Goal: Task Accomplishment & Management: Manage account settings

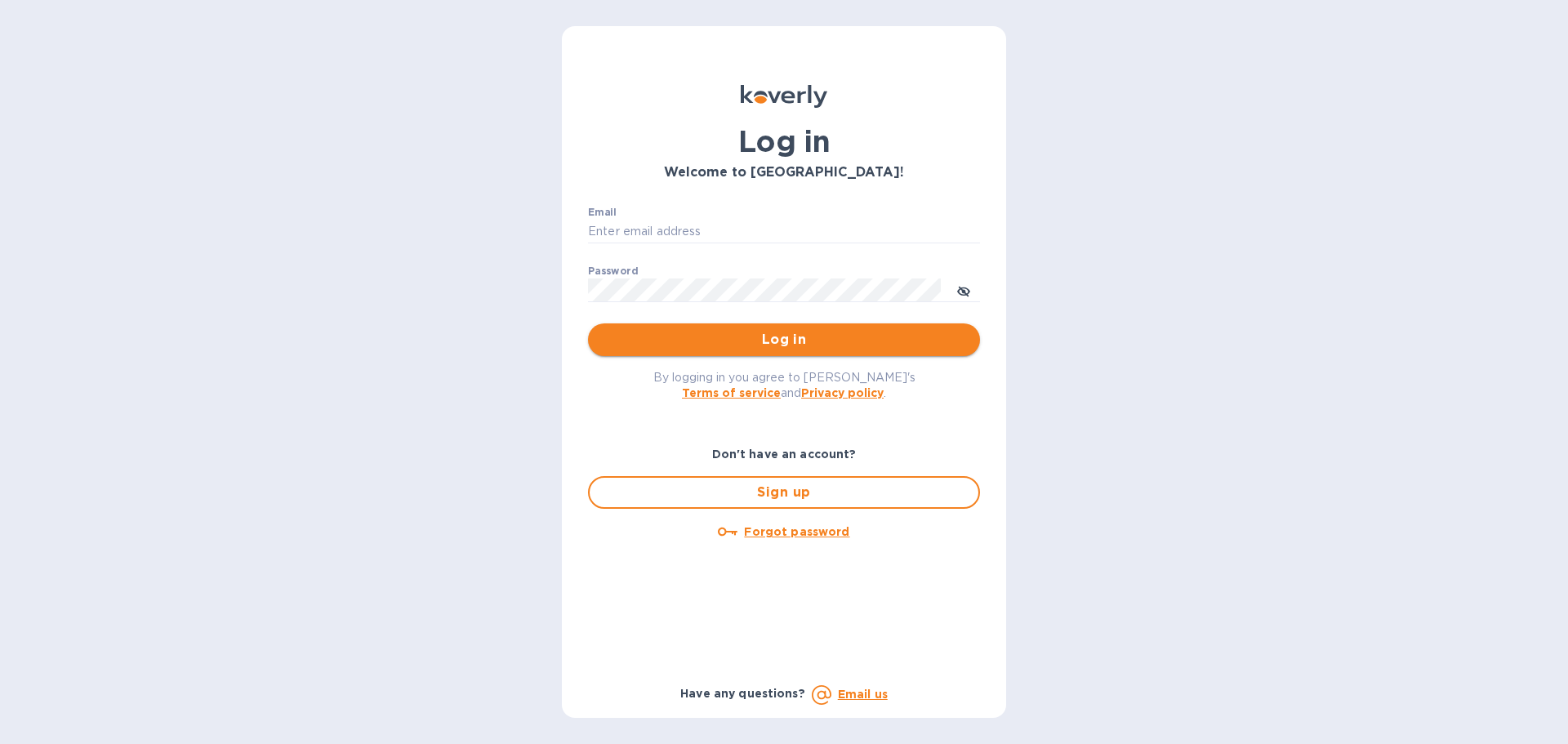
type input "[PERSON_NAME][EMAIL_ADDRESS][PERSON_NAME][DOMAIN_NAME]"
click at [765, 341] on span "Log in" at bounding box center [784, 339] width 366 height 19
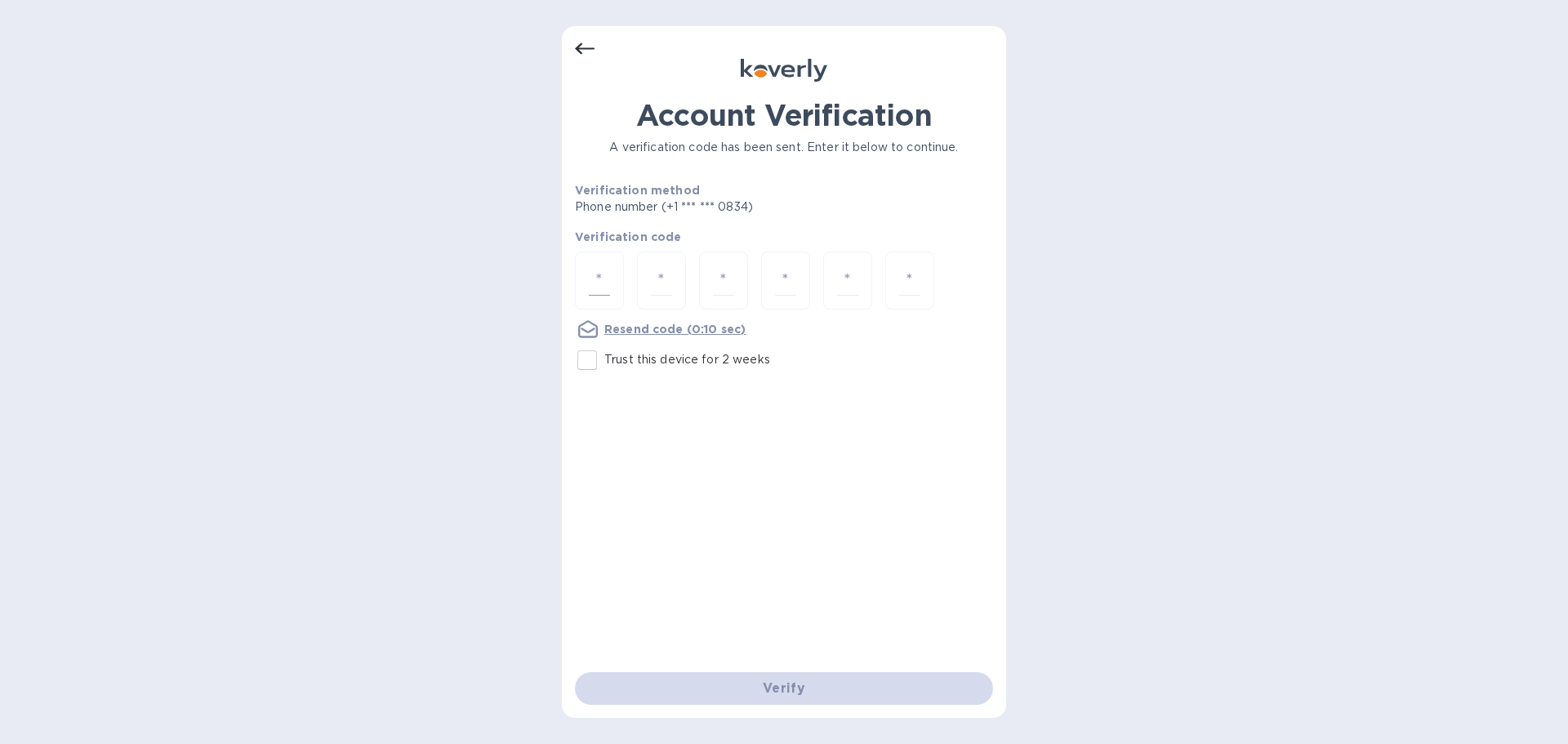
click at [601, 277] on input "number" at bounding box center [599, 280] width 21 height 31
type input "9"
type input "0"
type input "9"
type input "5"
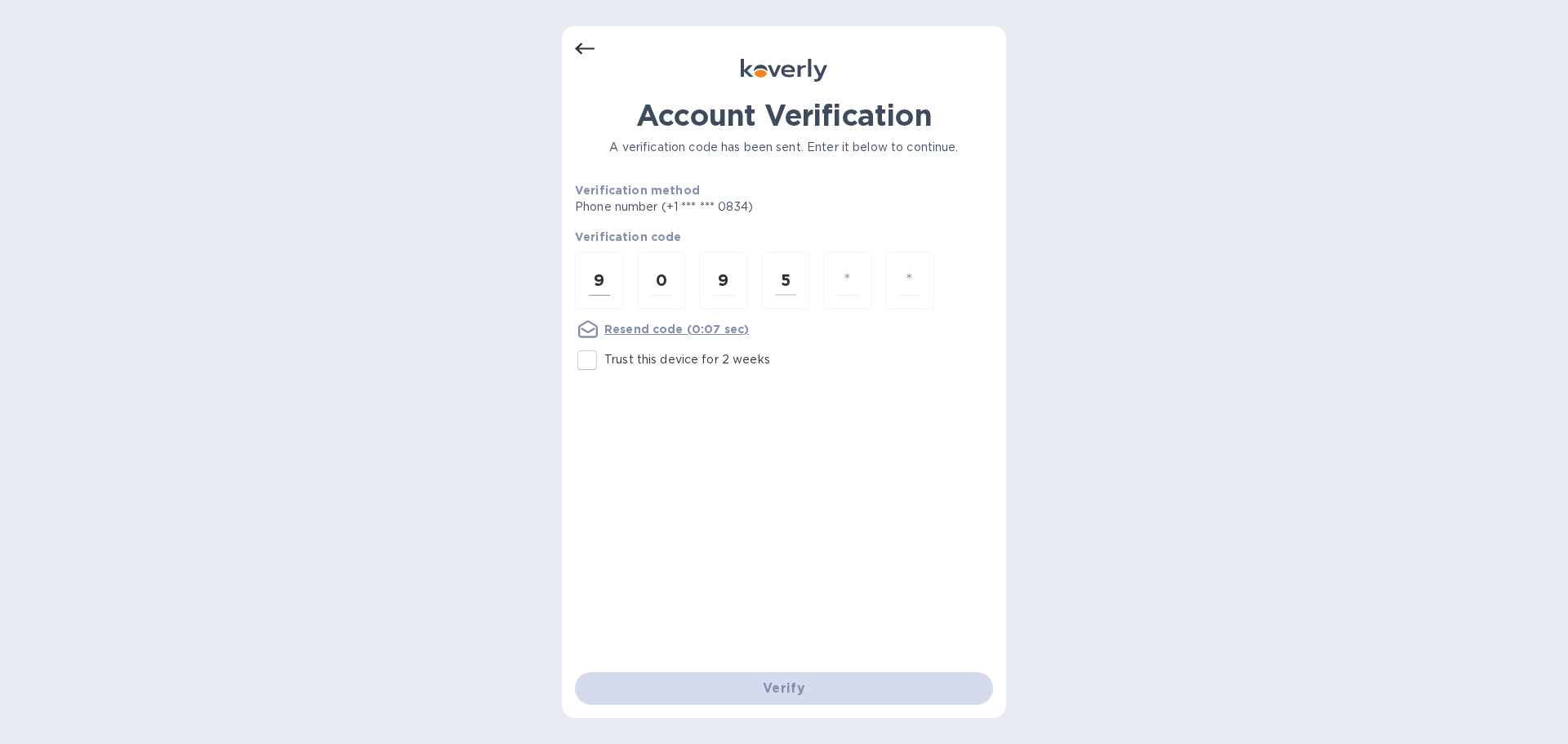
type input "9"
type input "0"
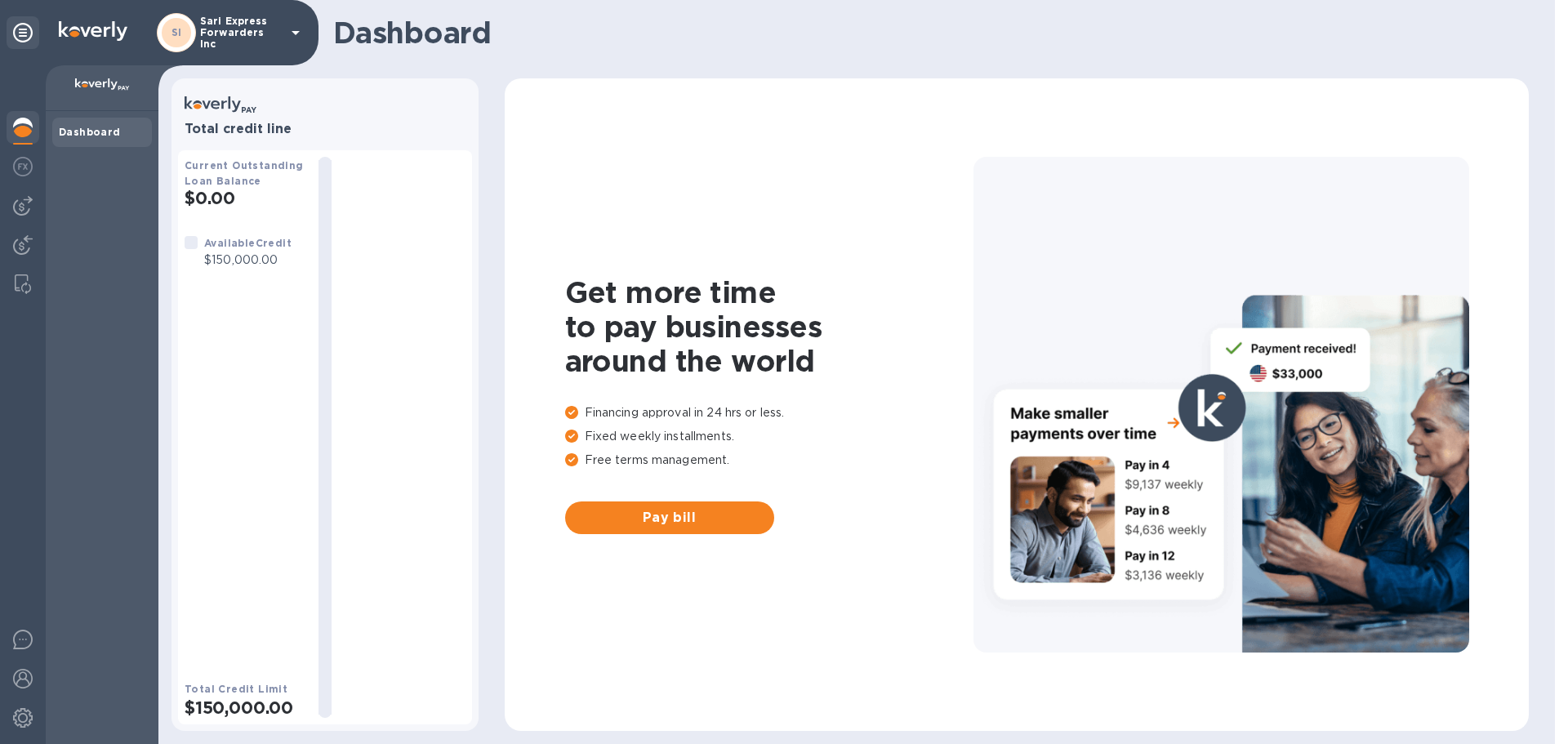
click at [95, 126] on b "Dashboard" at bounding box center [89, 131] width 62 height 12
click at [21, 34] on icon at bounding box center [22, 32] width 19 height 19
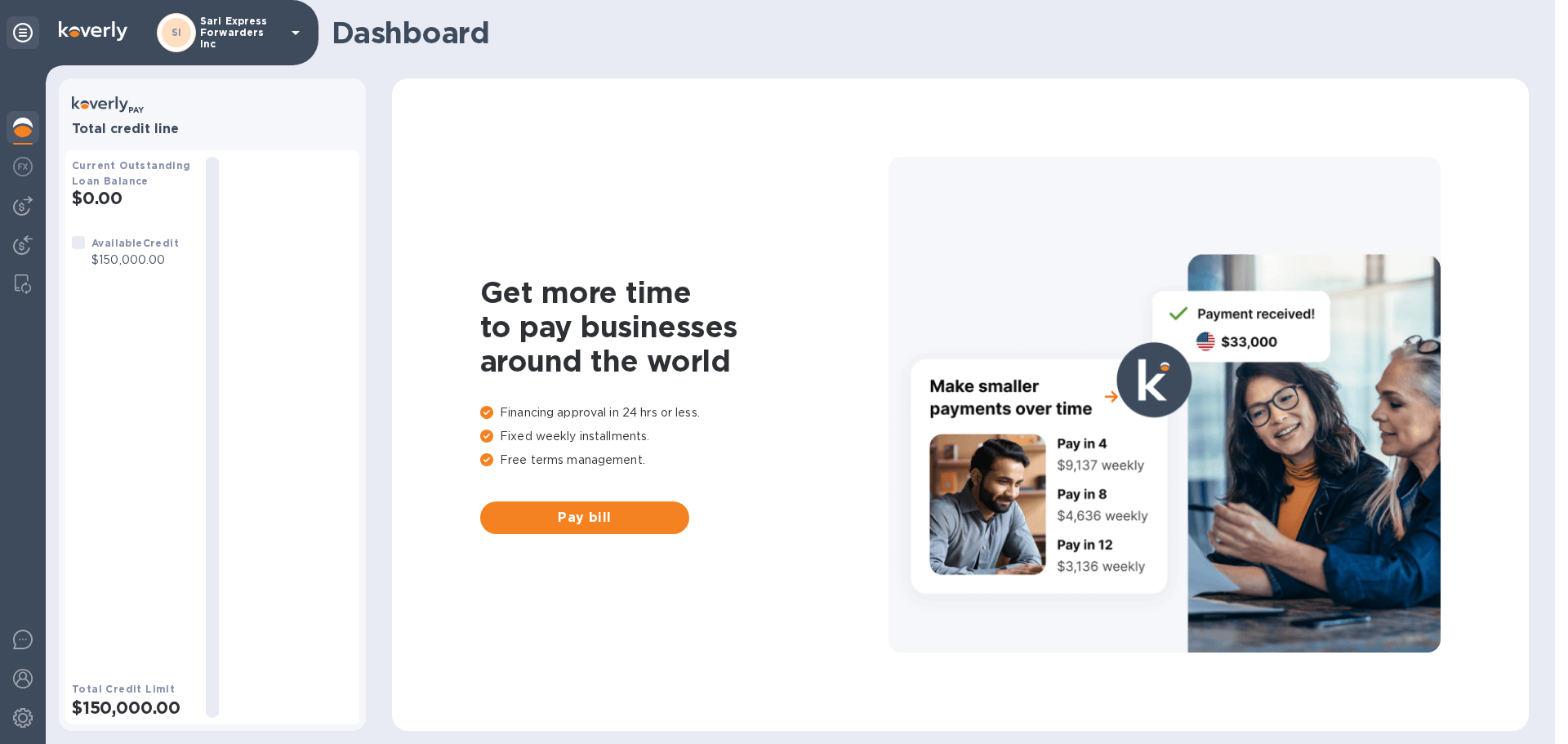
click at [25, 36] on icon at bounding box center [22, 32] width 19 height 19
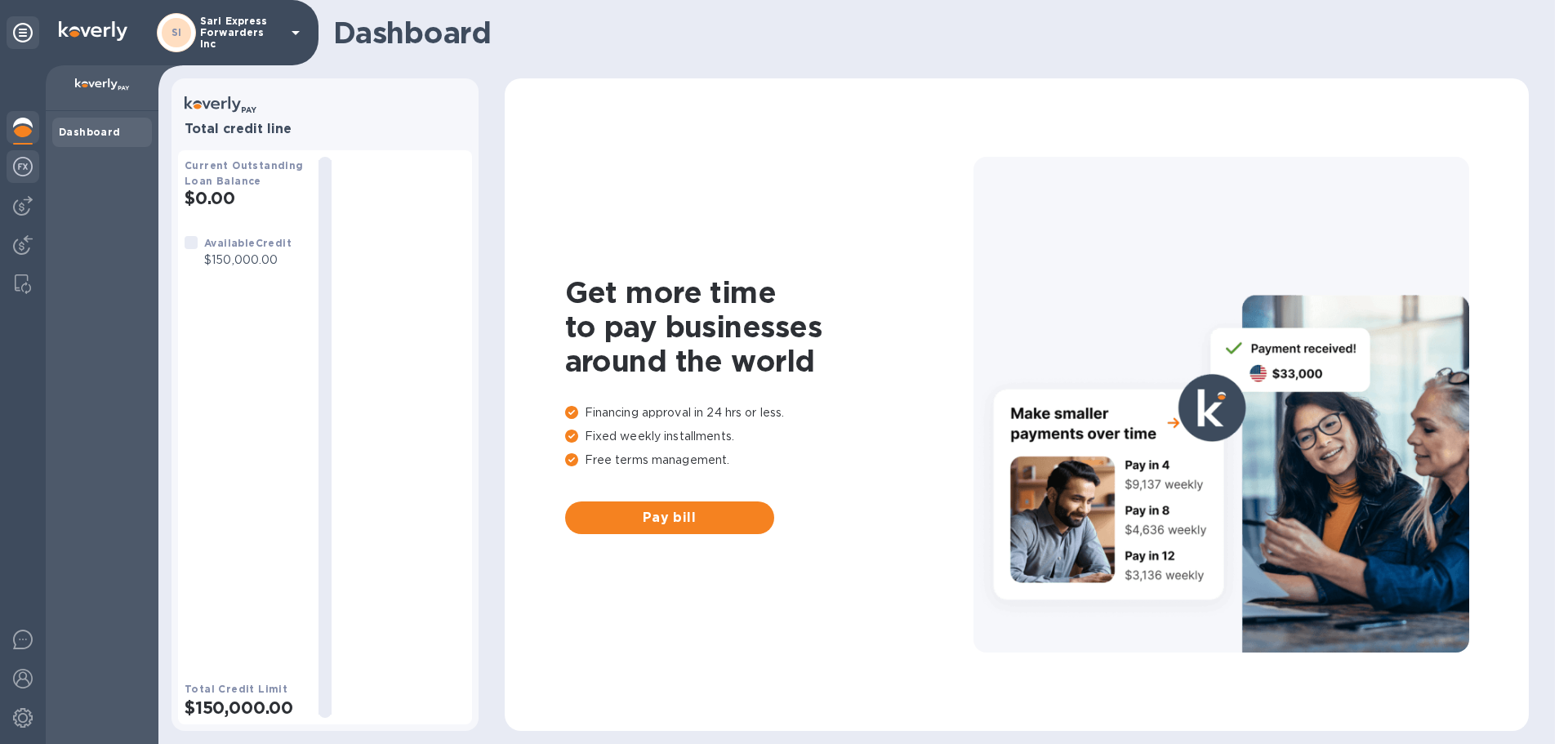
click at [16, 162] on img at bounding box center [22, 166] width 19 height 19
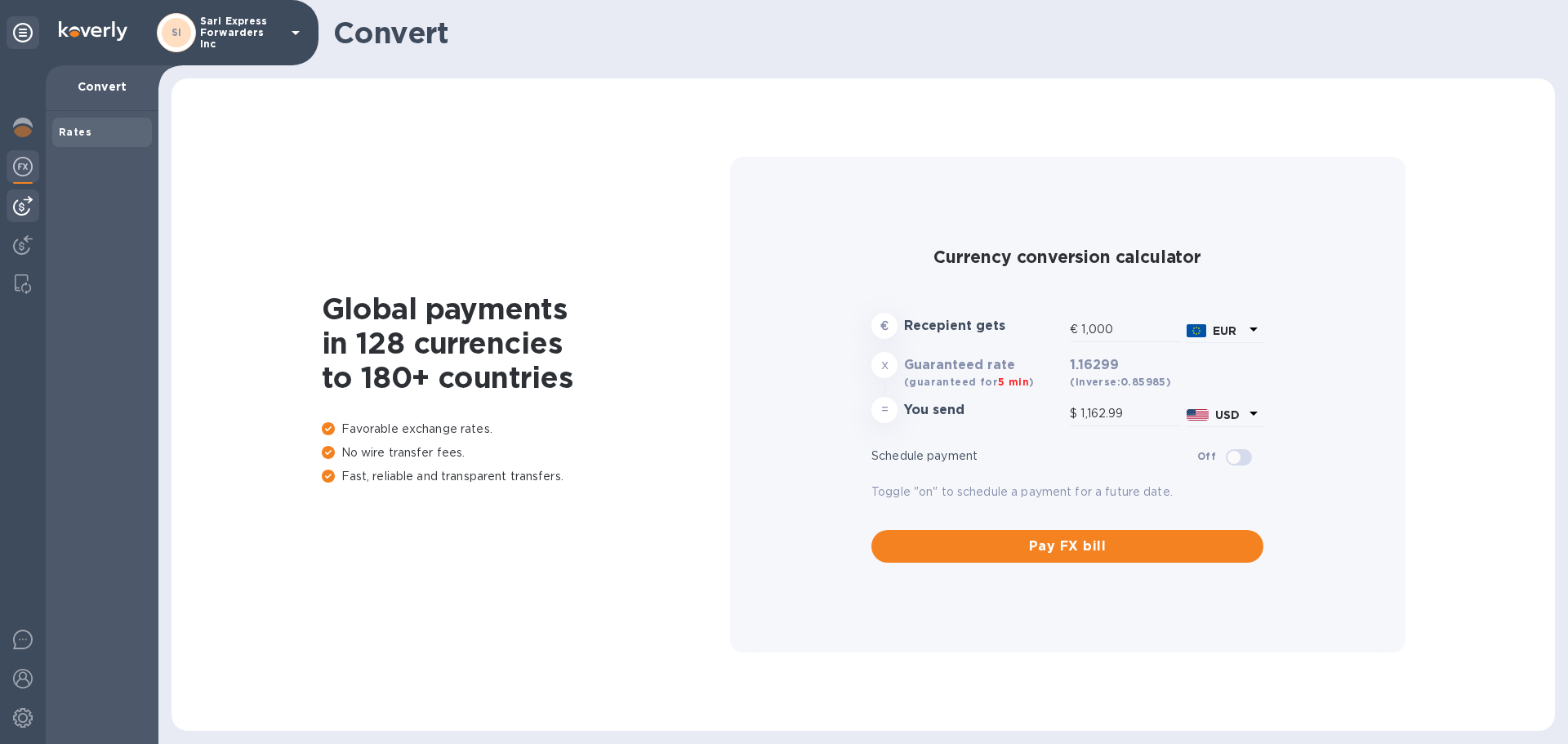
click at [14, 202] on img at bounding box center [22, 205] width 19 height 19
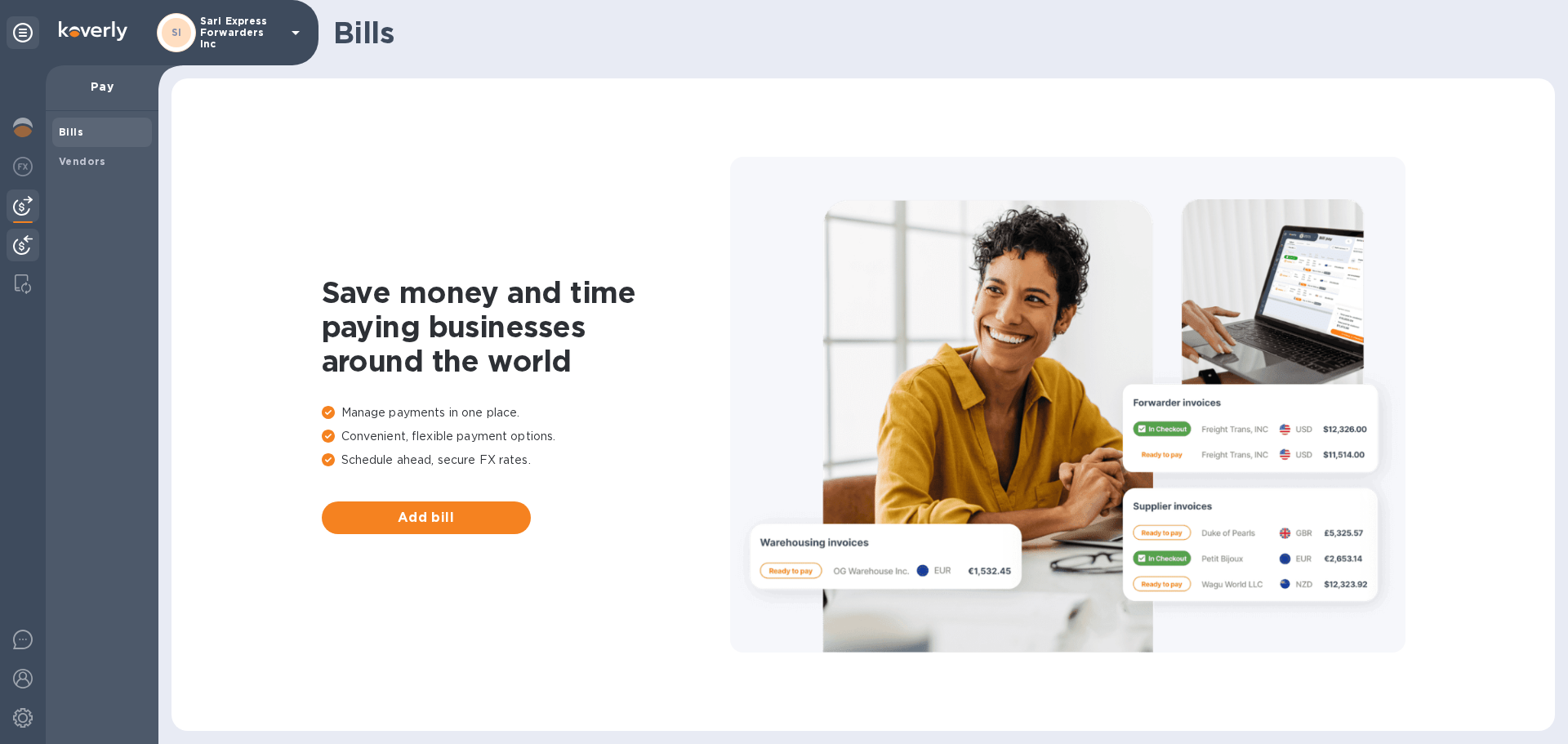
click at [33, 245] on div at bounding box center [23, 247] width 33 height 36
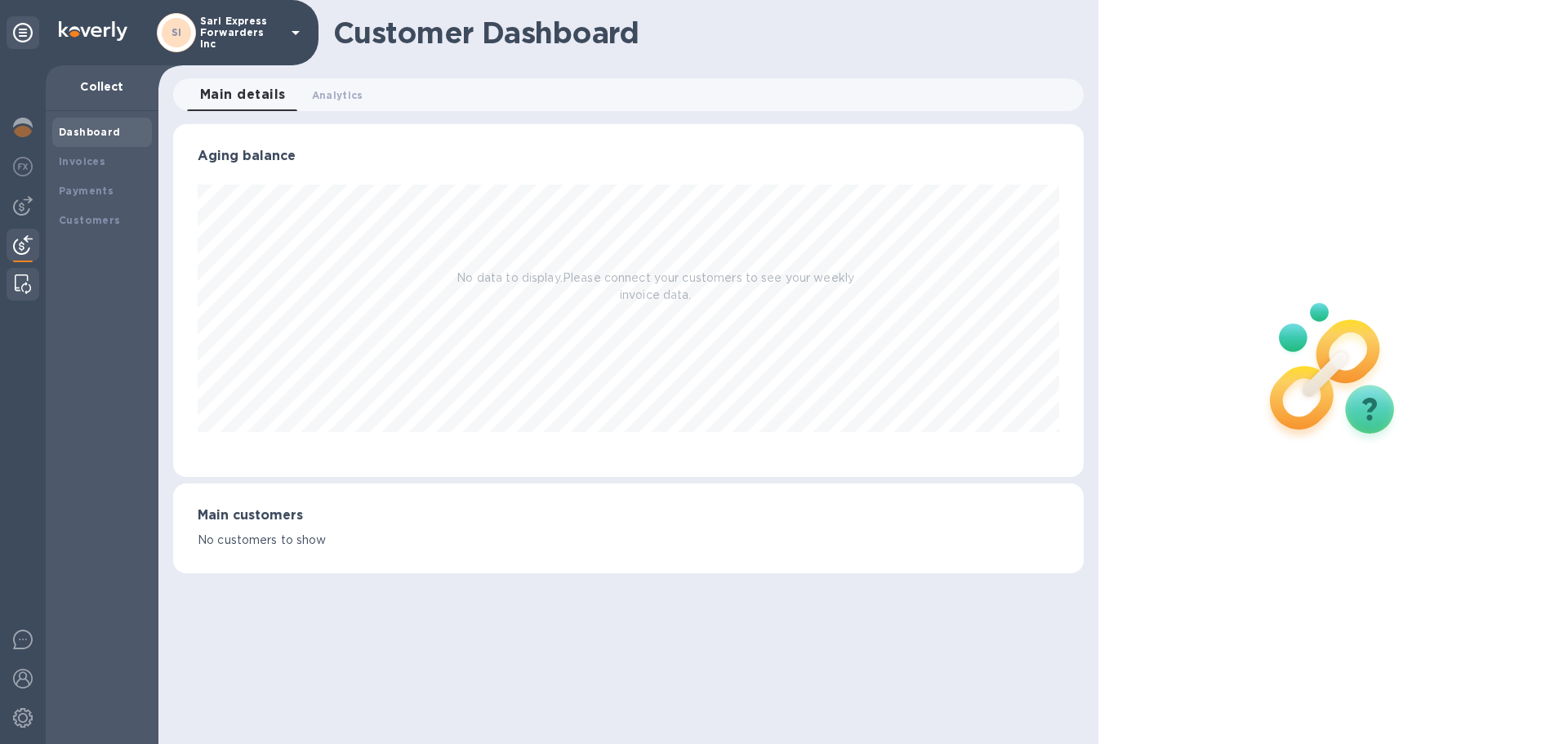
scroll to position [353, 910]
click at [21, 294] on div at bounding box center [23, 284] width 30 height 33
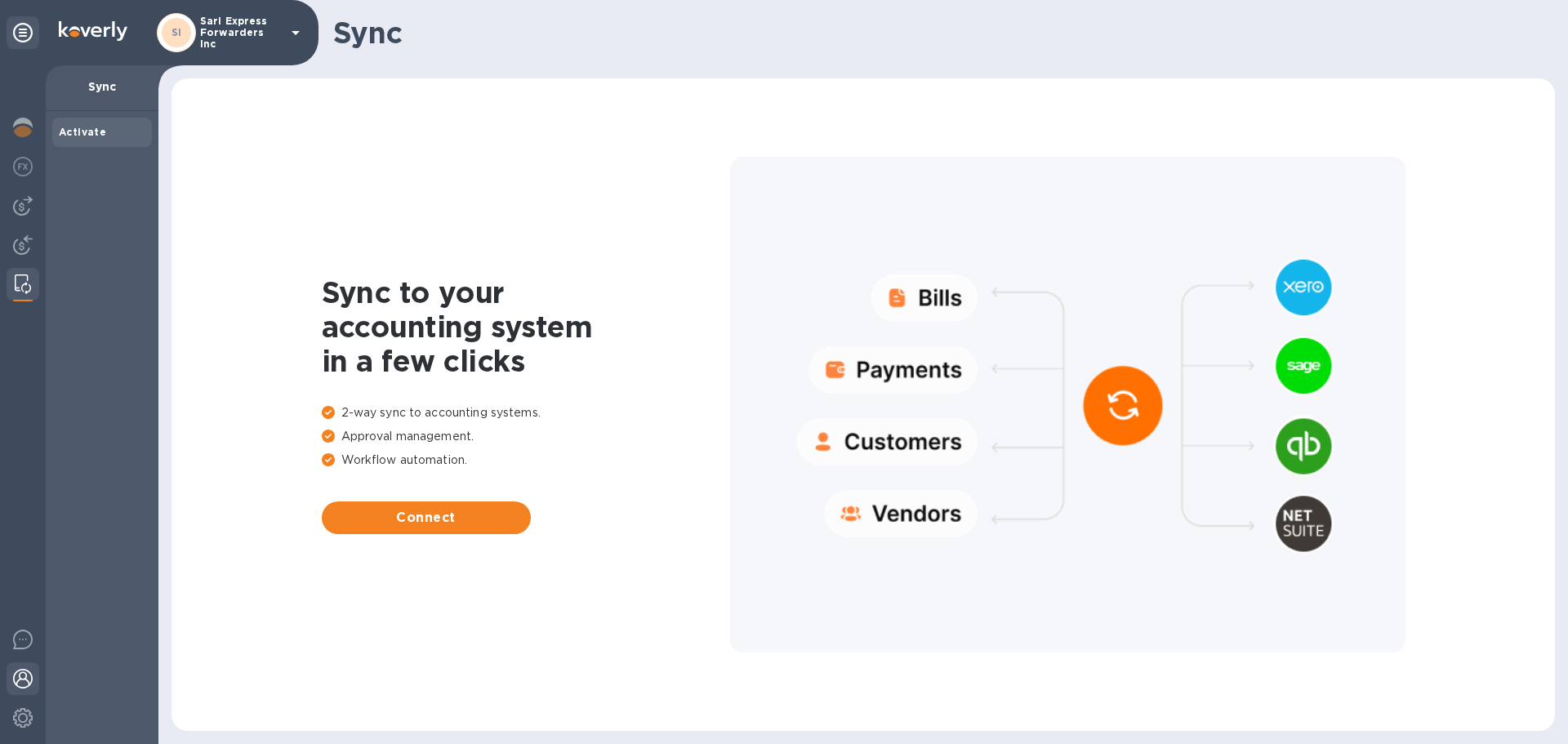
click at [23, 689] on div at bounding box center [23, 680] width 33 height 36
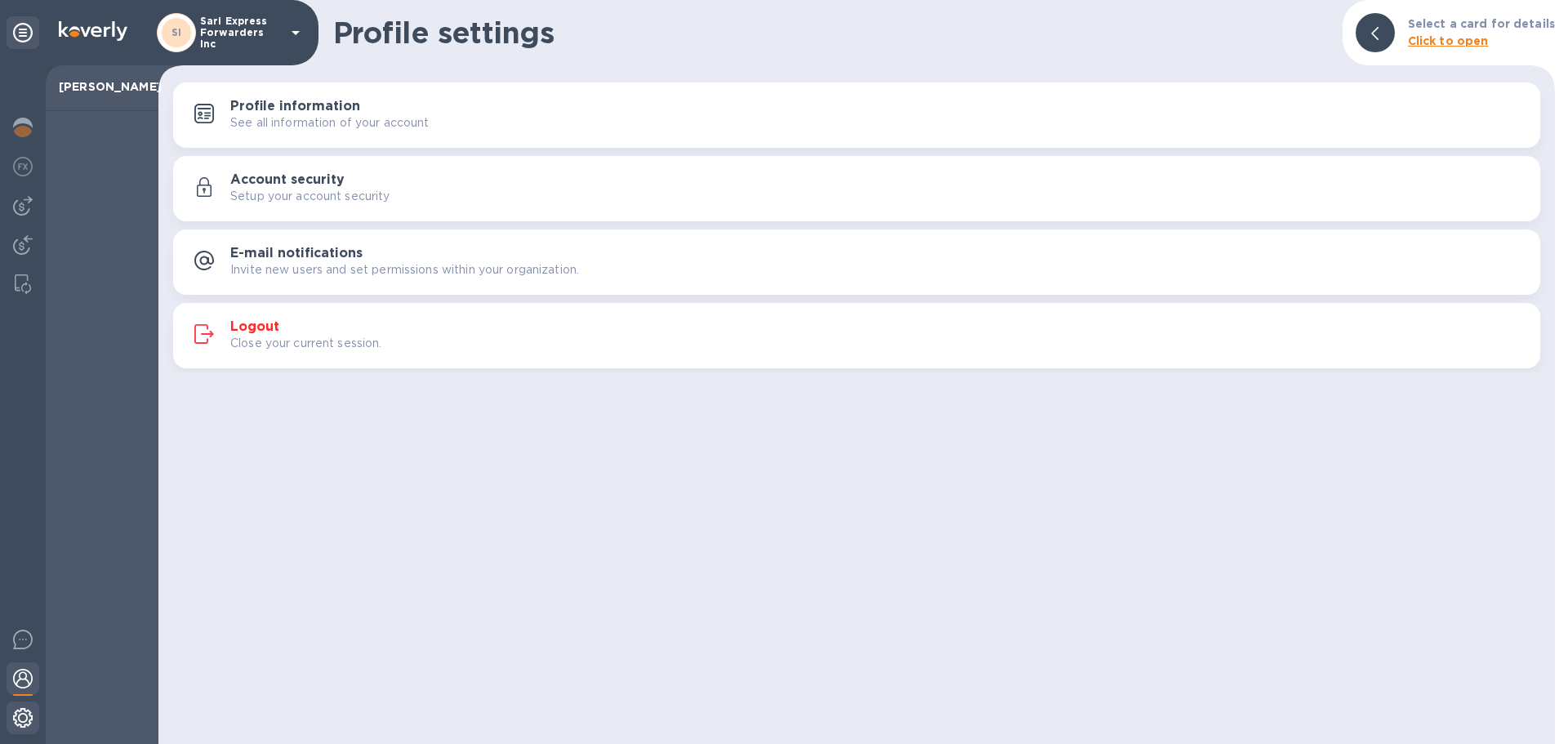
click at [25, 723] on img at bounding box center [22, 718] width 19 height 19
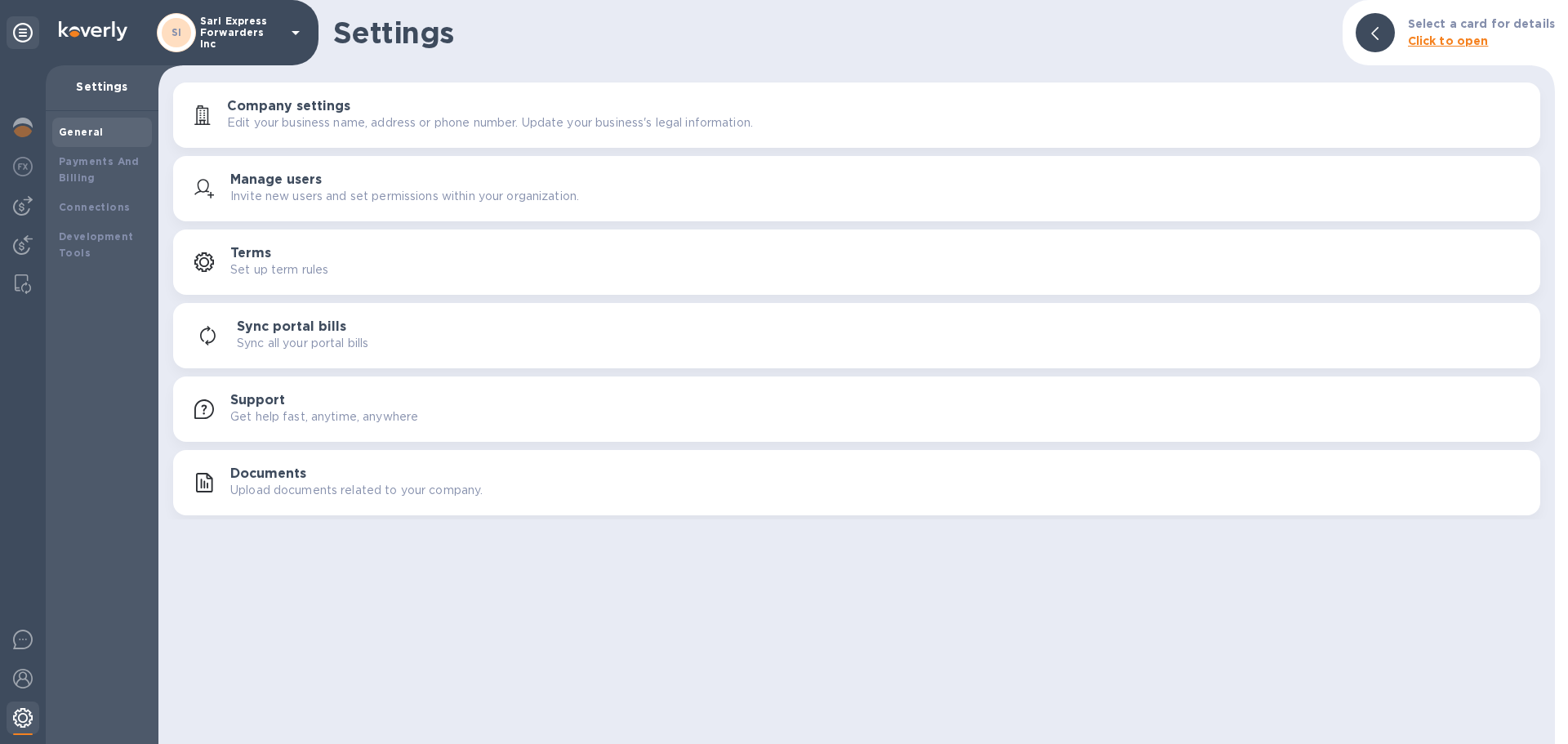
click at [25, 717] on img at bounding box center [22, 718] width 19 height 19
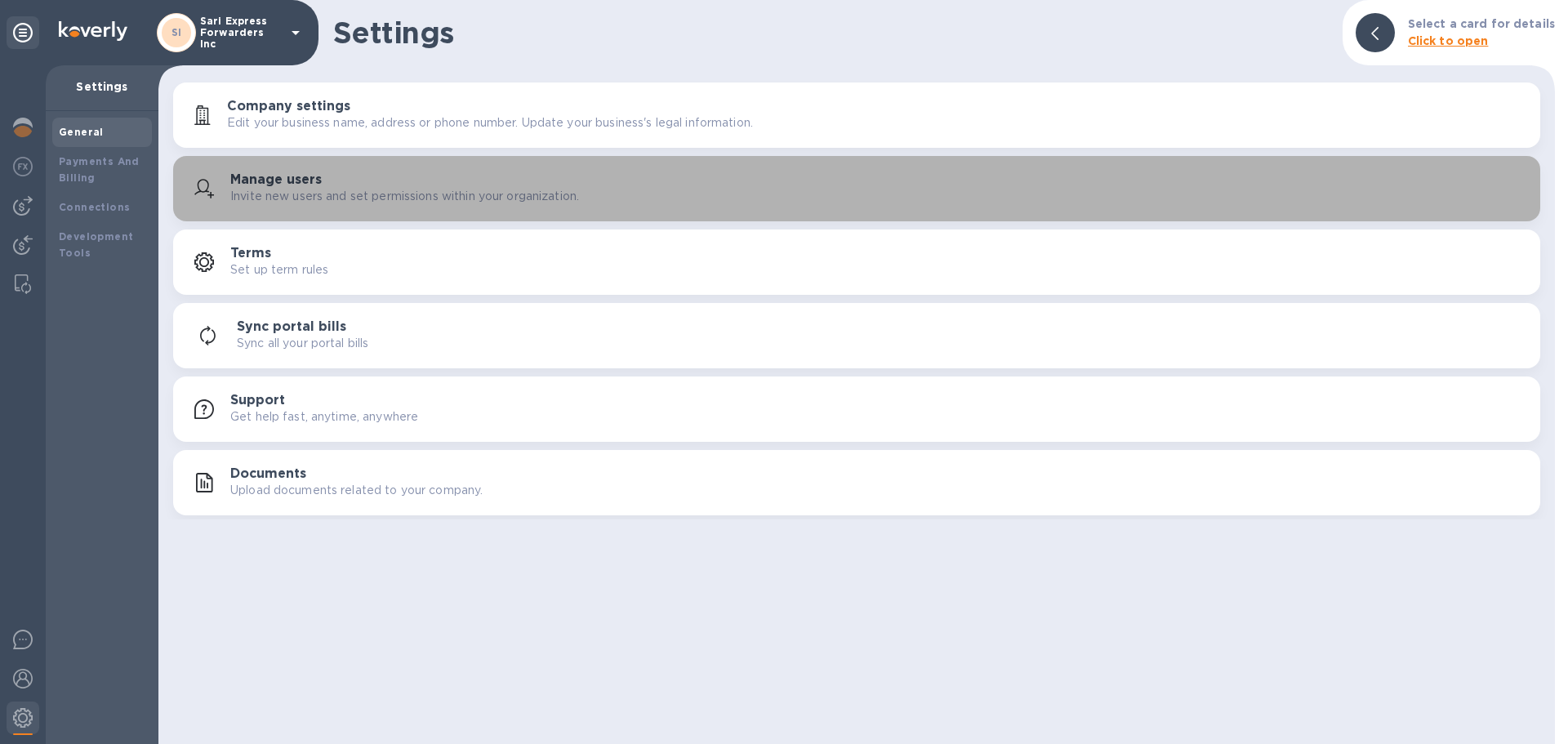
click at [465, 188] on p "Invite new users and set permissions within your organization." at bounding box center [405, 197] width 349 height 17
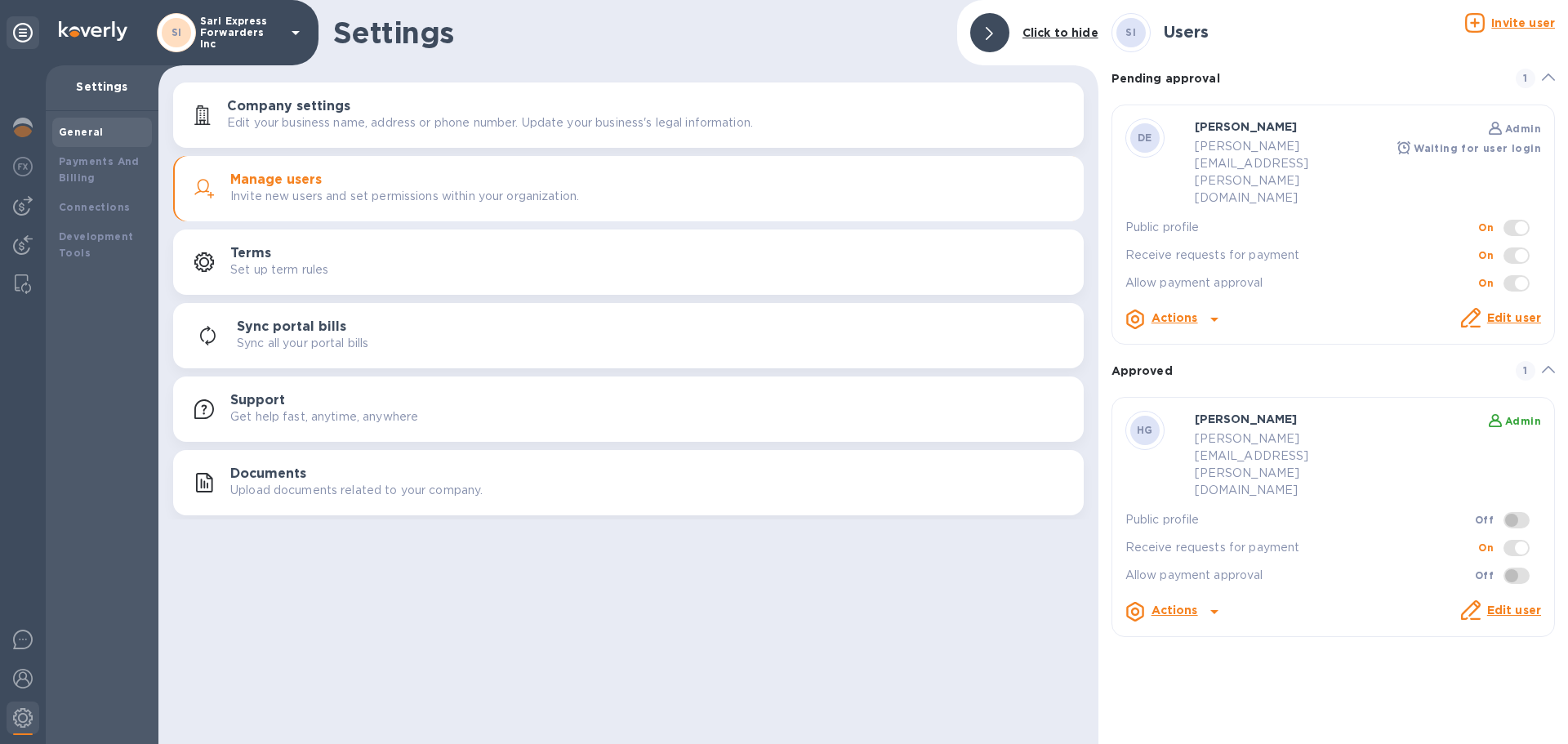
click at [1517, 28] on u "Invite user" at bounding box center [1523, 22] width 64 height 13
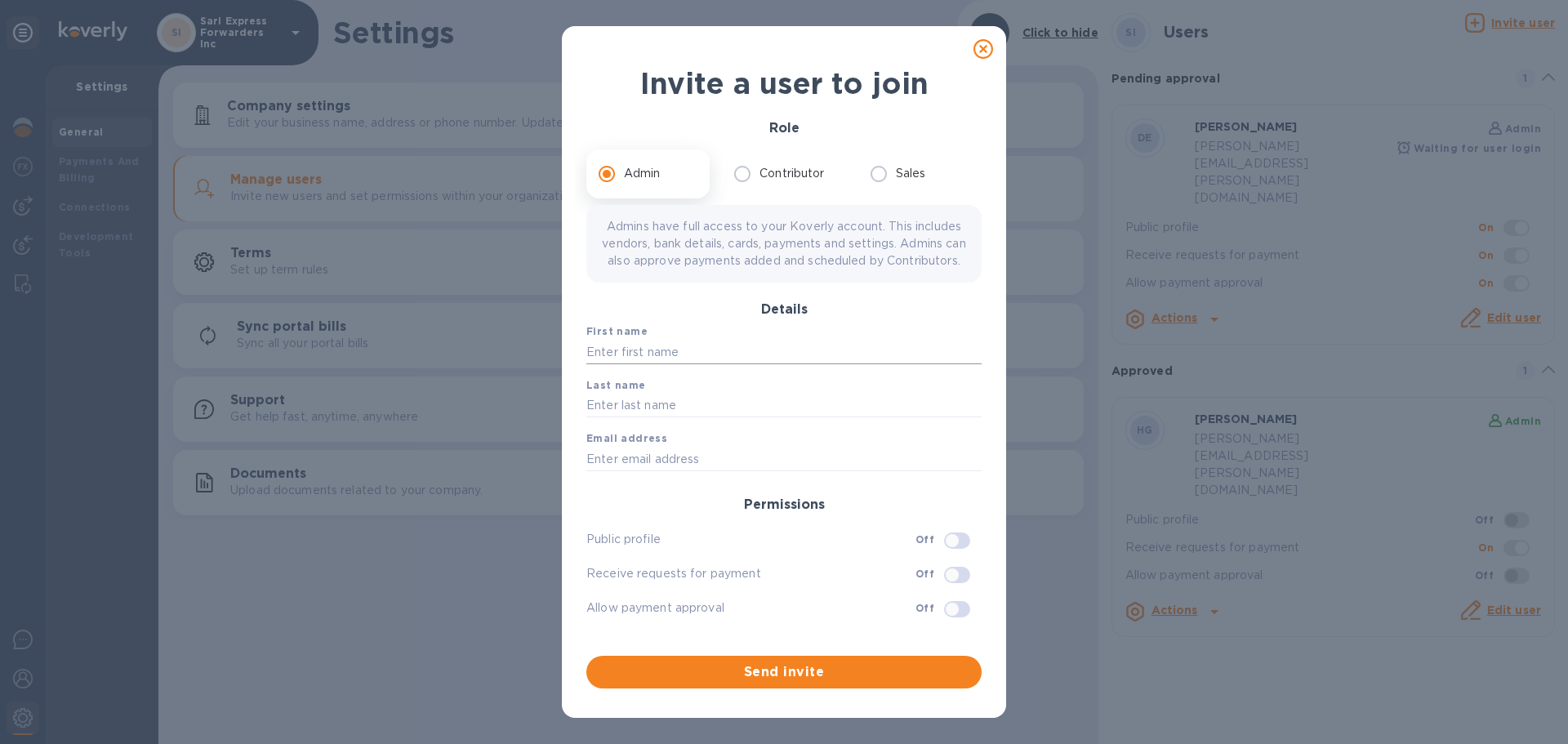
click at [769, 364] on input "text" at bounding box center [784, 352] width 395 height 25
type input "Issachy"
click at [646, 418] on input "text" at bounding box center [784, 406] width 395 height 25
type input "Pena"
drag, startPoint x: 630, startPoint y: 469, endPoint x: 642, endPoint y: 480, distance: 16.3
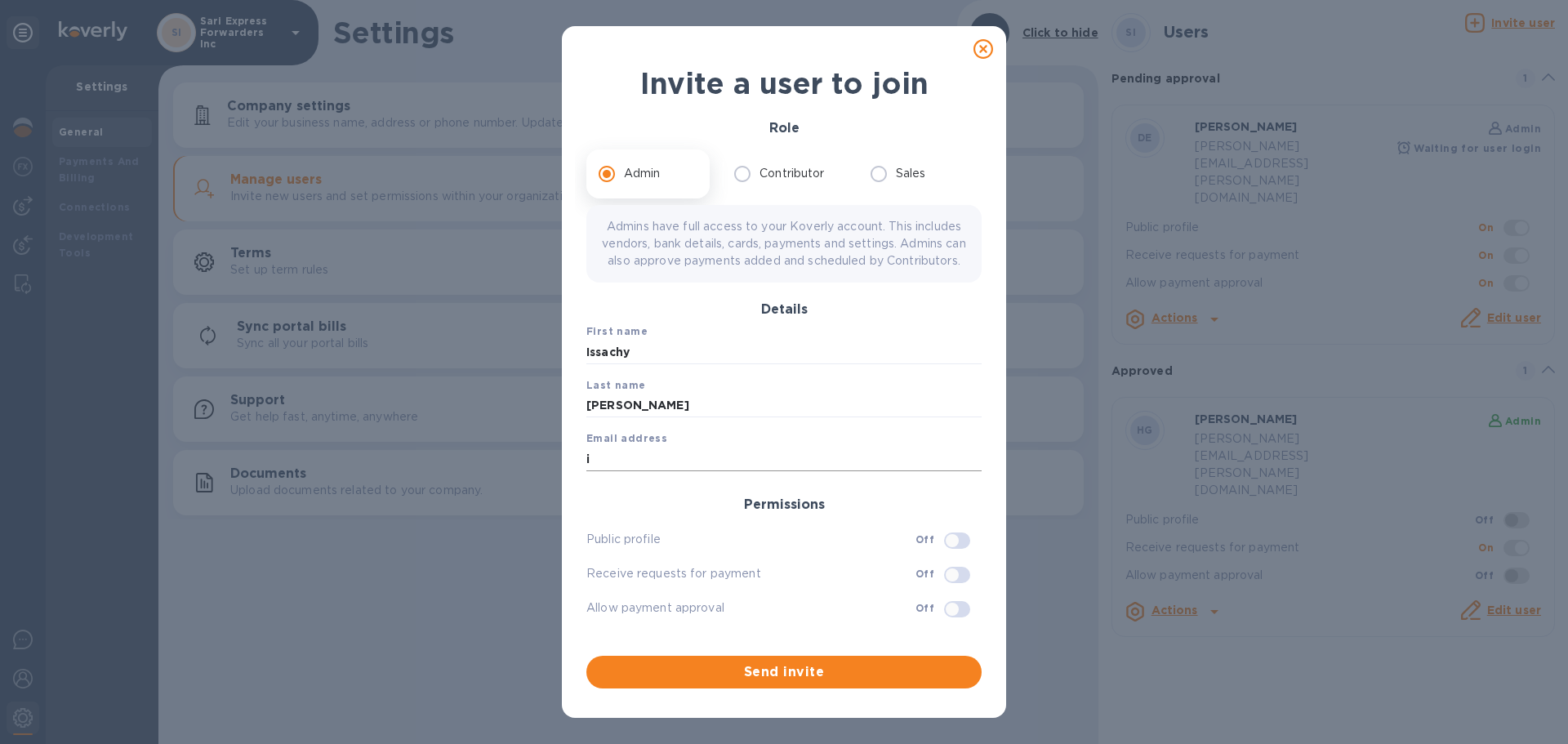
click at [627, 471] on input "i" at bounding box center [784, 458] width 395 height 25
click at [766, 464] on input "issachy.pena@gapnvocc" at bounding box center [784, 458] width 395 height 25
type input "[EMAIL_ADDRESS][PERSON_NAME][DOMAIN_NAME]"
click at [949, 623] on input "checkbox" at bounding box center [953, 609] width 83 height 28
checkbox input "true"
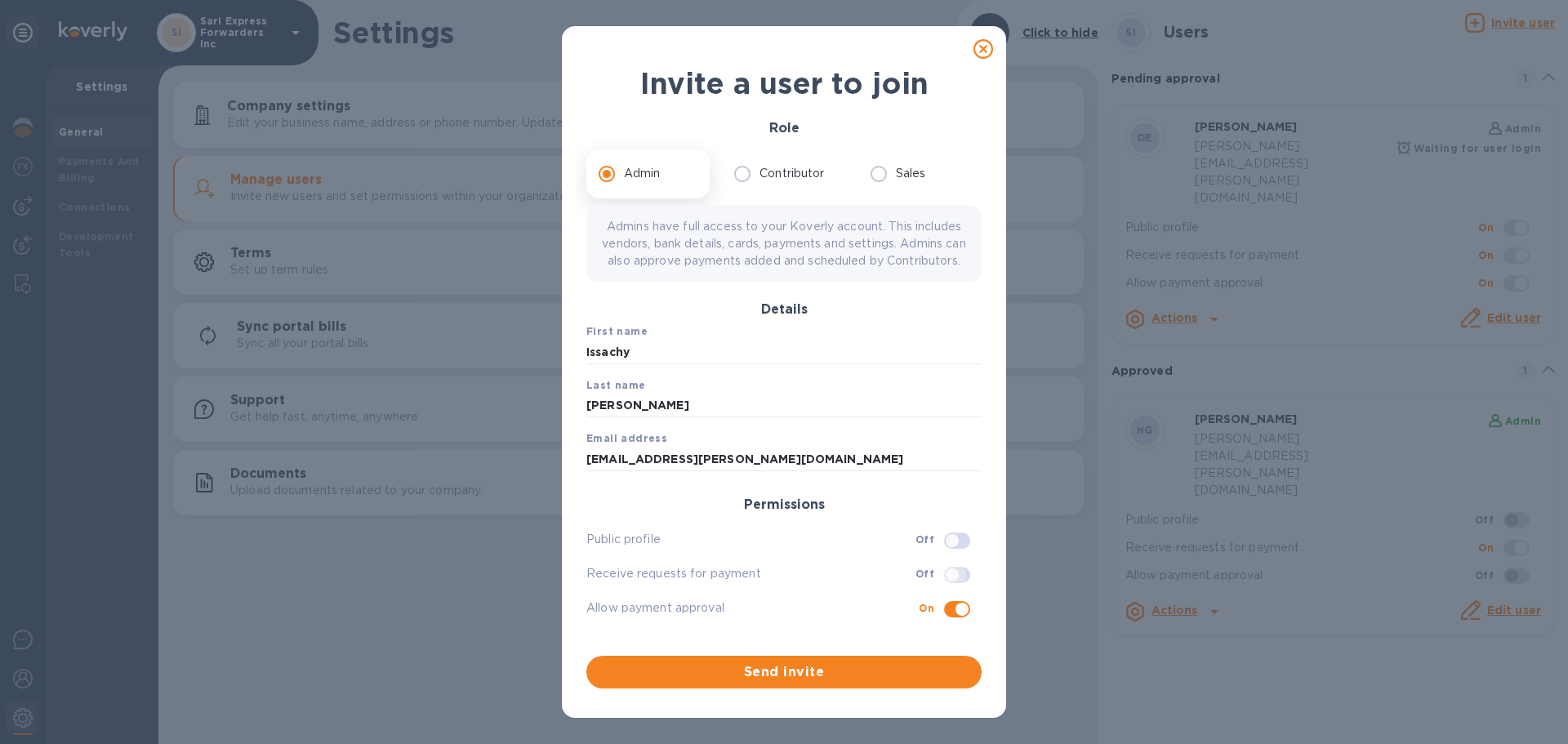
click at [953, 589] on input "checkbox" at bounding box center [953, 575] width 83 height 28
checkbox input "true"
click at [959, 553] on input "checkbox" at bounding box center [953, 541] width 83 height 28
checkbox input "true"
click at [860, 679] on span "Send invite" at bounding box center [784, 672] width 370 height 19
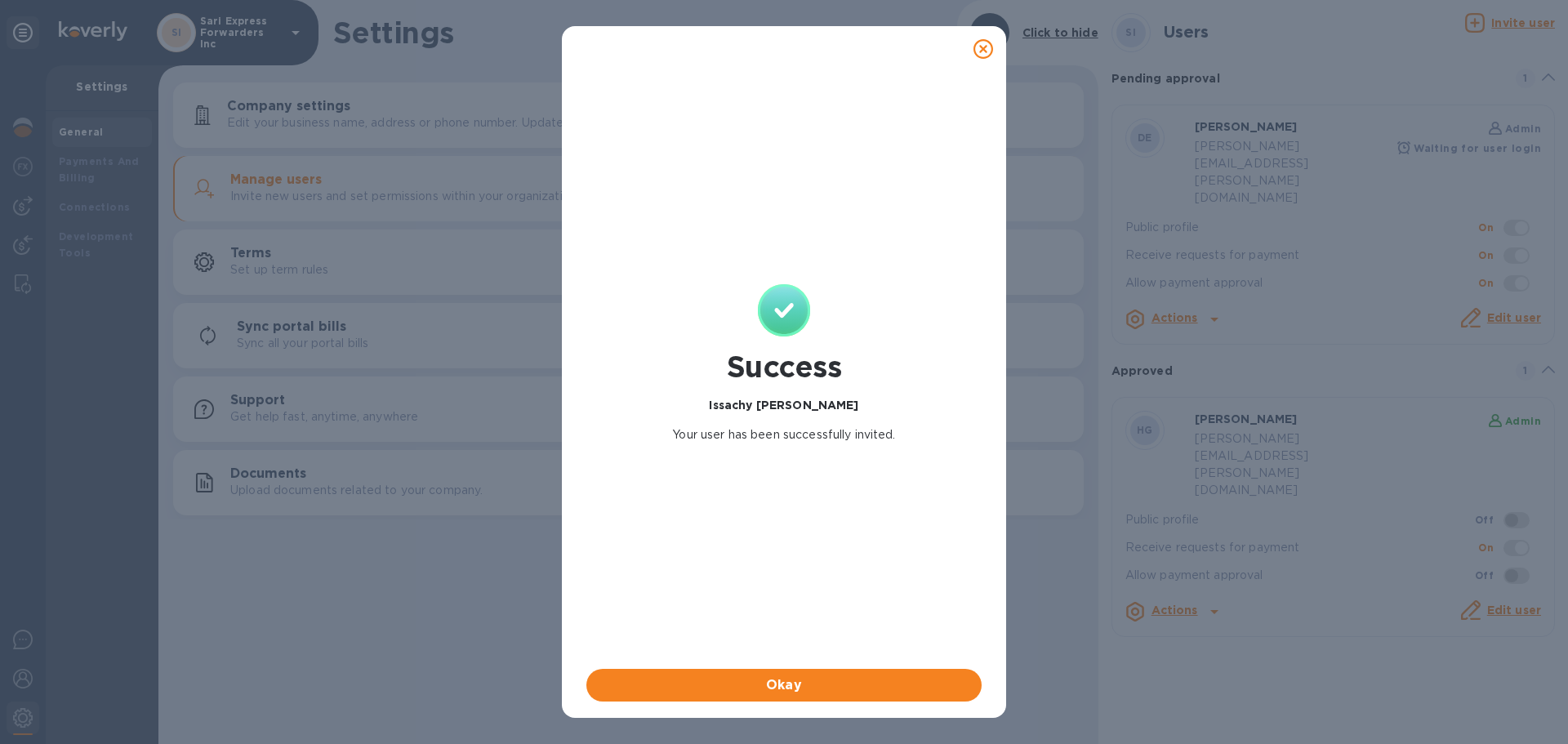
checkbox input "false"
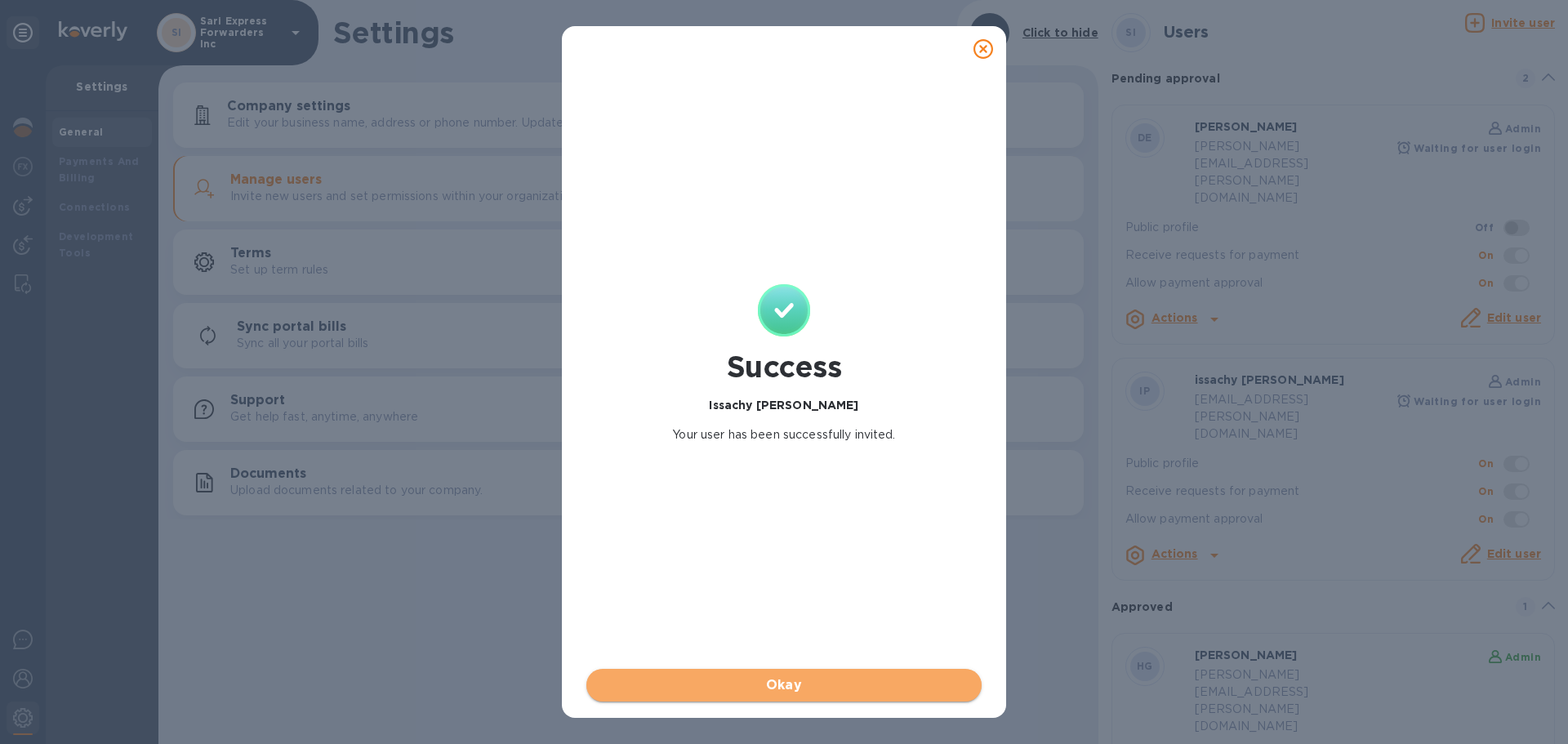
click at [870, 699] on button "Okay" at bounding box center [784, 685] width 395 height 33
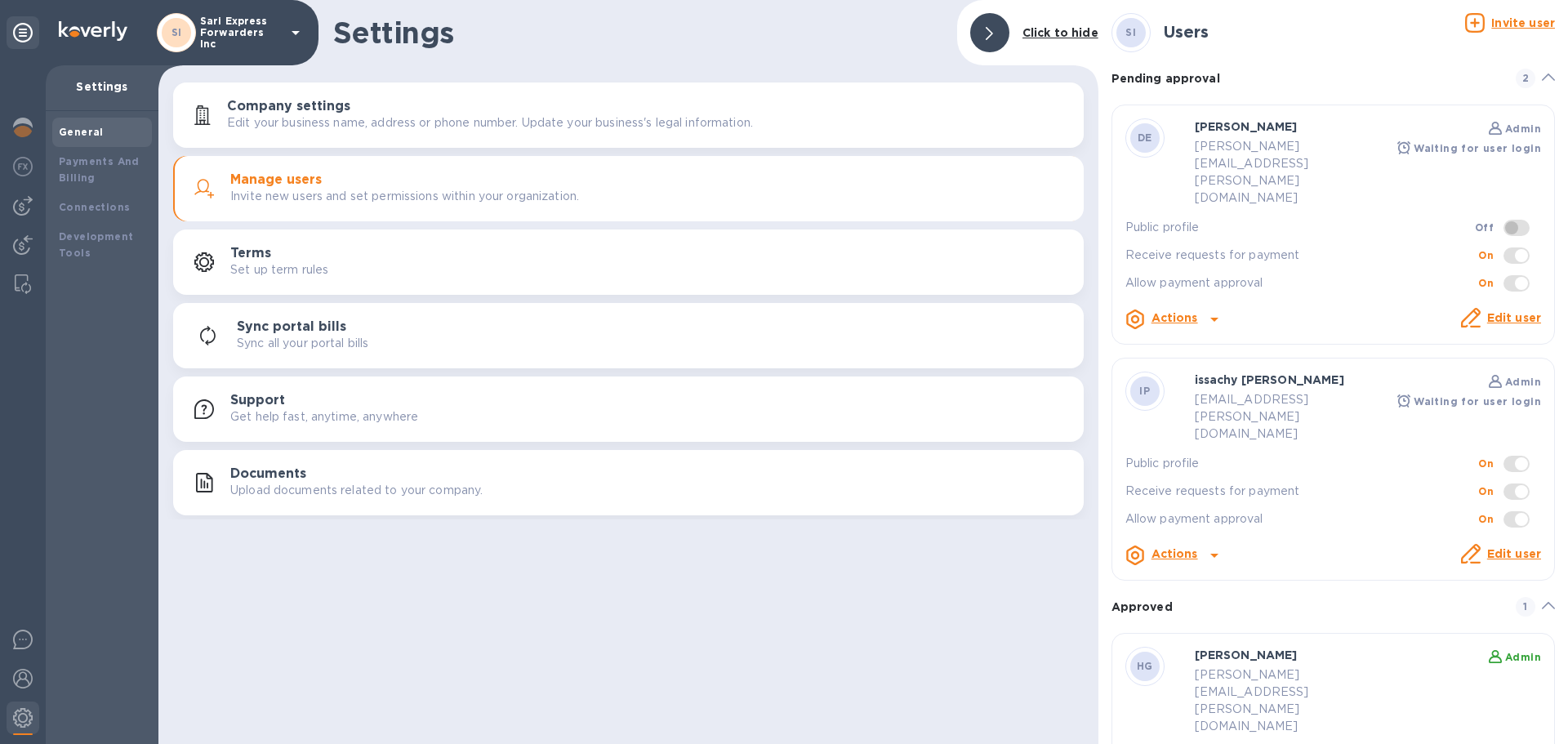
click at [1277, 371] on div "issachy [PERSON_NAME]" at bounding box center [1296, 380] width 203 height 19
click at [1513, 542] on div "Edit user" at bounding box center [1514, 556] width 60 height 28
click at [1511, 547] on link "Edit user" at bounding box center [1515, 553] width 54 height 13
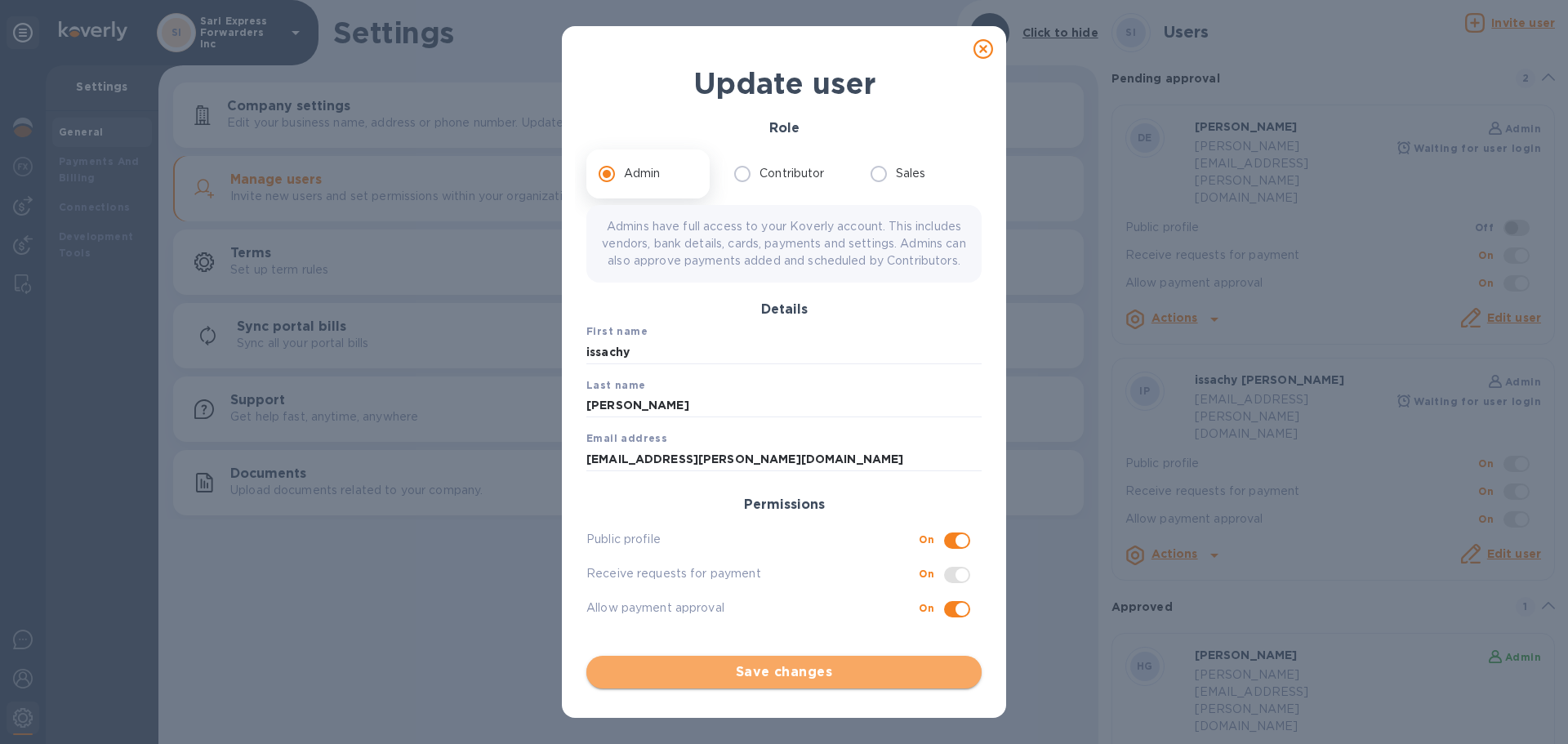
click at [848, 678] on span "Save changes" at bounding box center [784, 672] width 370 height 19
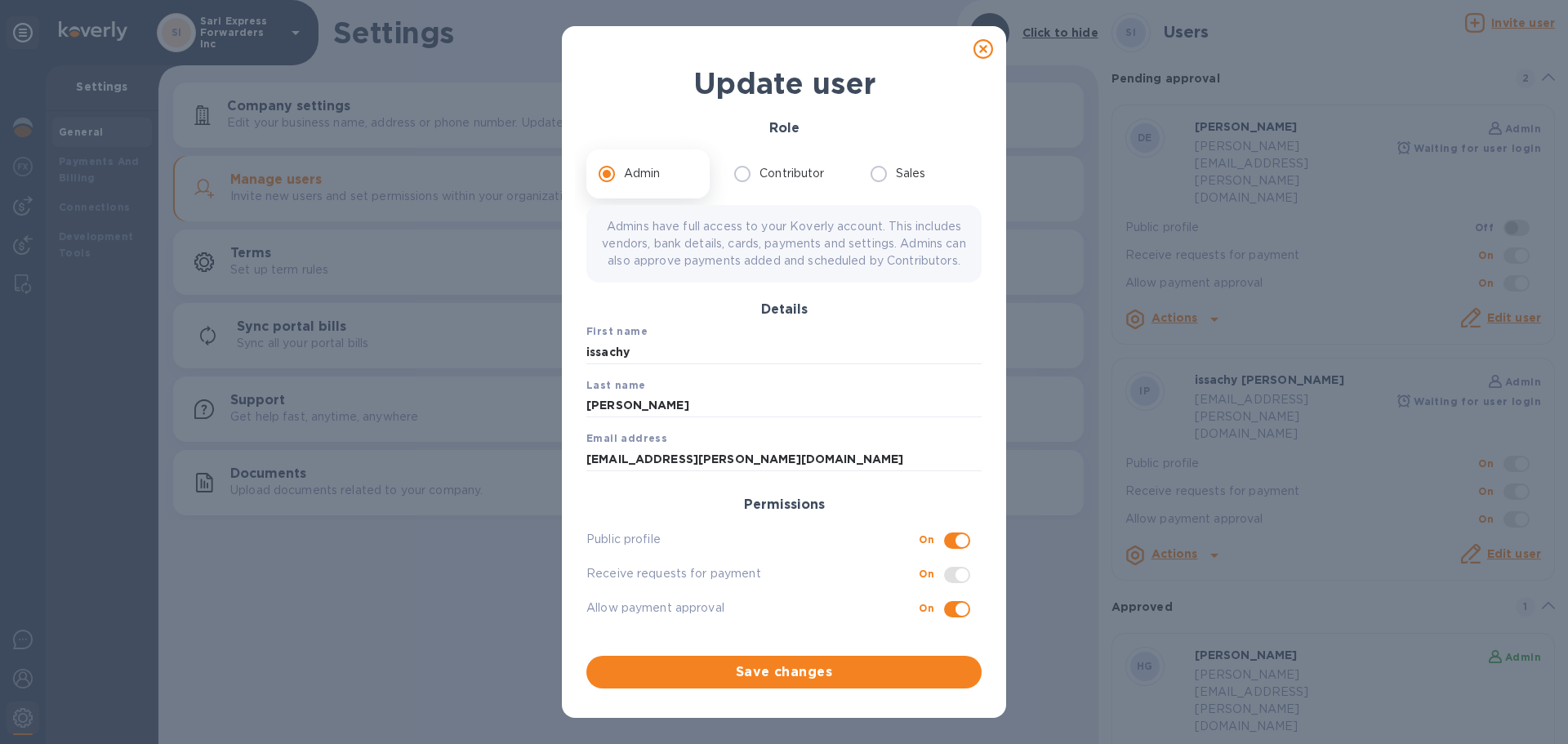
click at [979, 47] on icon at bounding box center [983, 48] width 19 height 19
checkbox input "false"
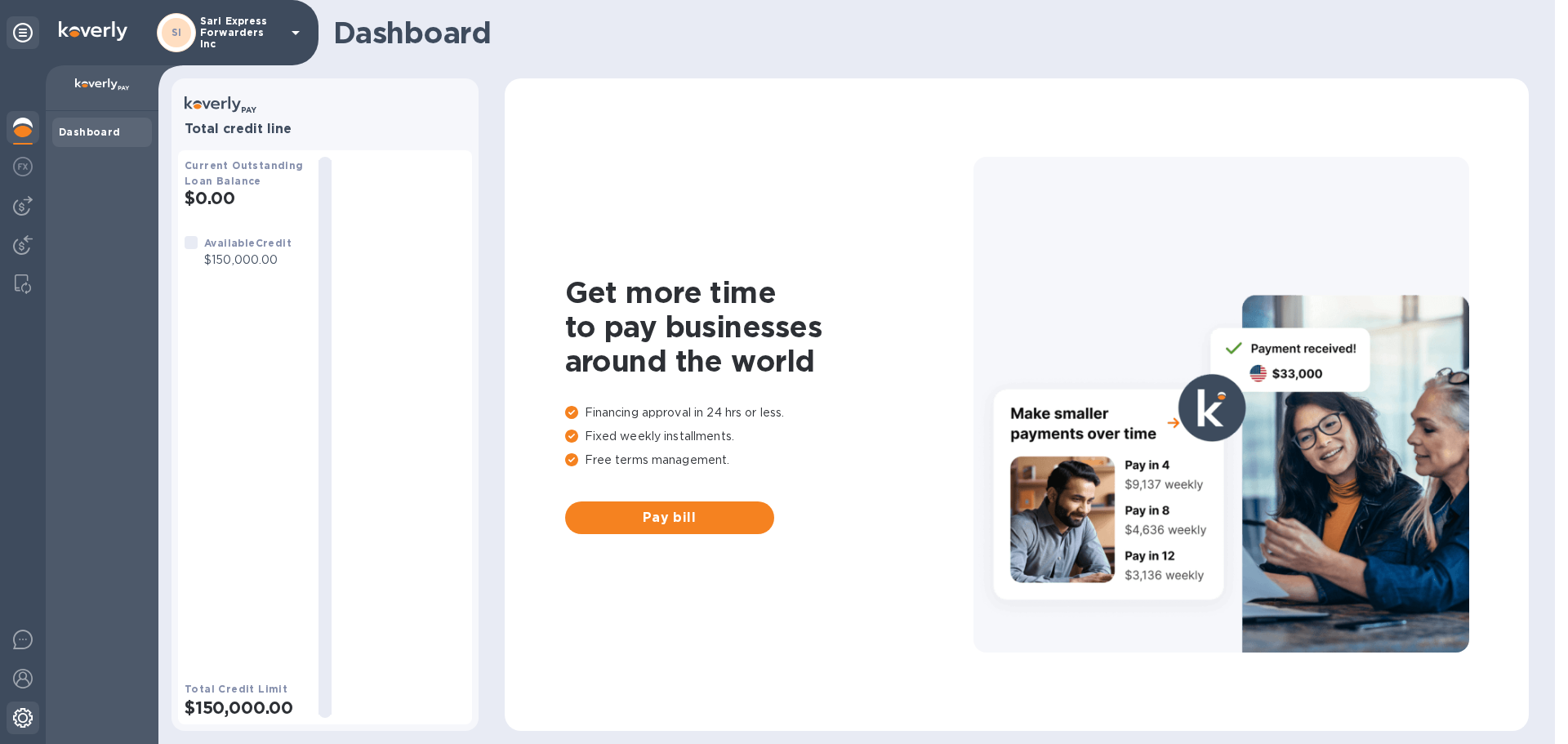
click at [25, 709] on img at bounding box center [22, 718] width 19 height 19
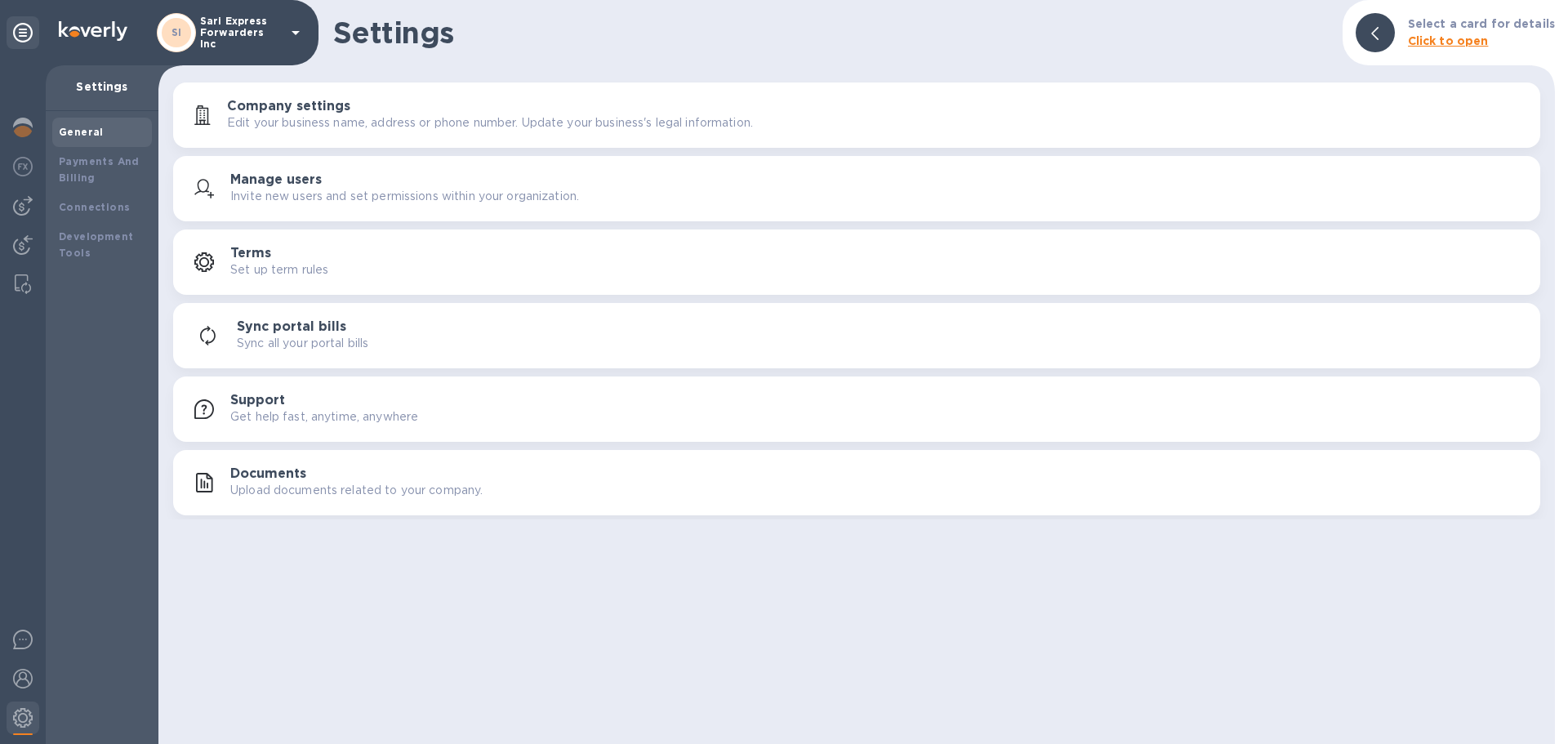
click at [313, 181] on h3 "Manage users" at bounding box center [276, 180] width 92 height 15
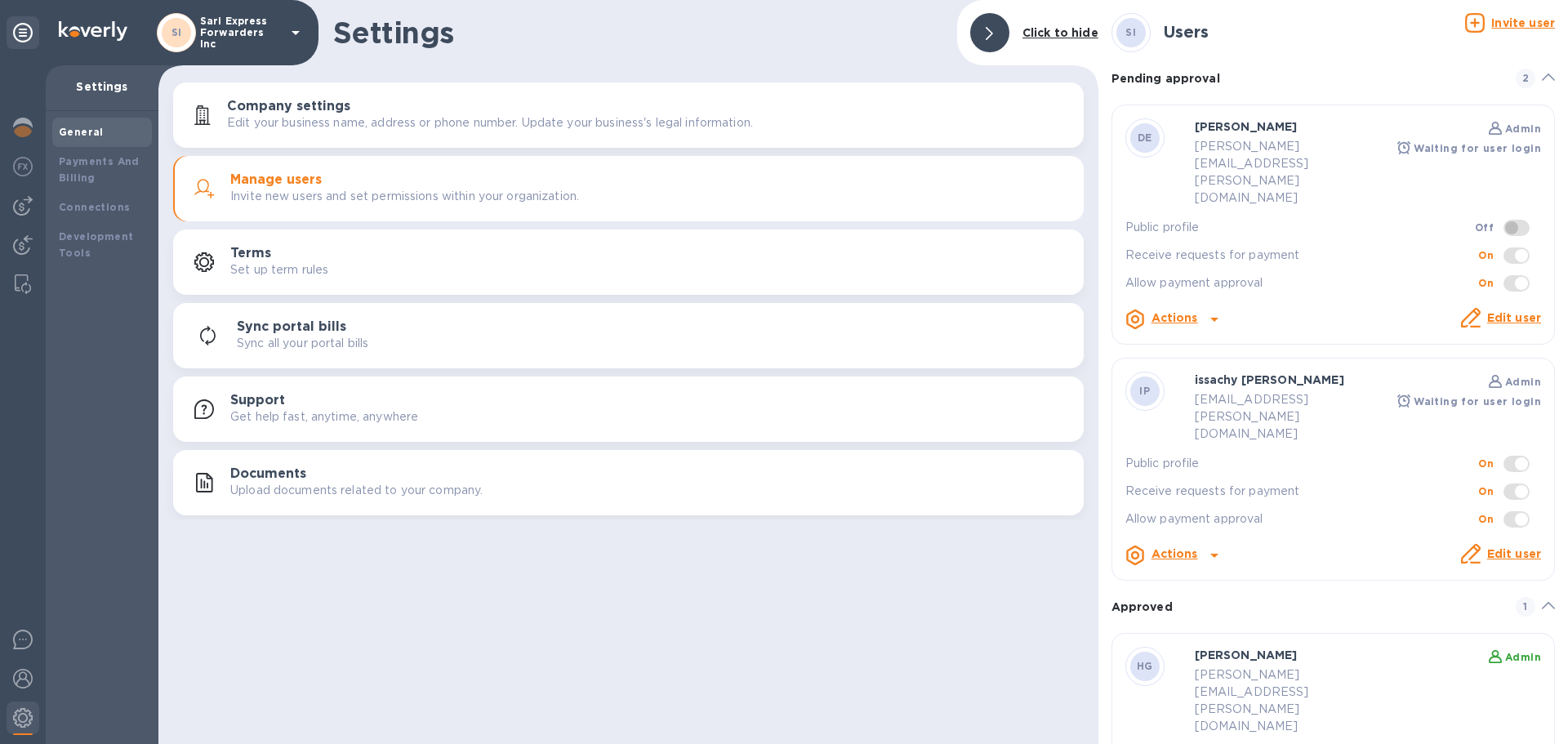
click at [1501, 547] on link "Edit user" at bounding box center [1515, 553] width 54 height 13
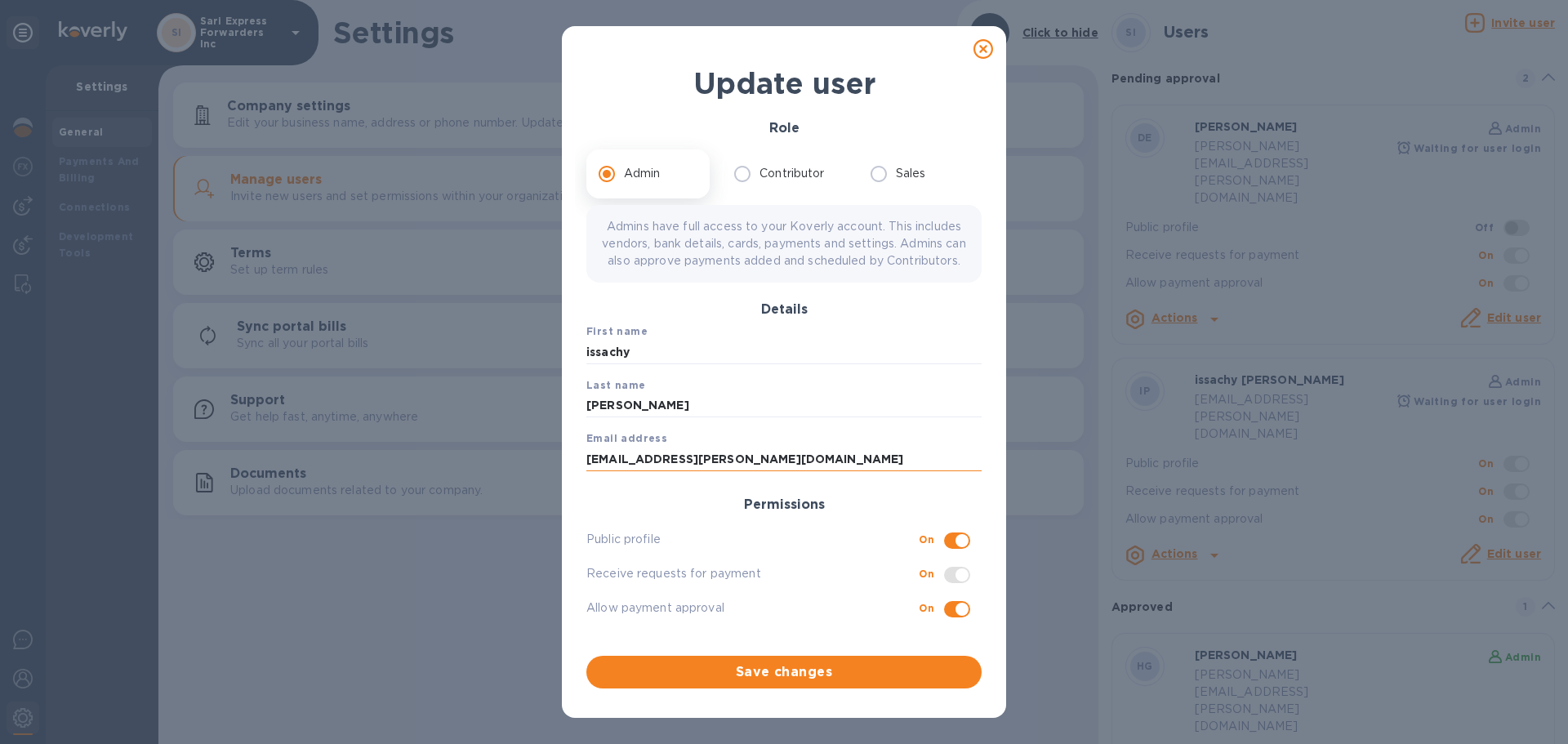
drag, startPoint x: 800, startPoint y: 464, endPoint x: 781, endPoint y: 467, distance: 19.2
click at [788, 465] on input "[EMAIL_ADDRESS][PERSON_NAME][DOMAIN_NAME]" at bounding box center [784, 458] width 395 height 25
drag, startPoint x: 501, startPoint y: 478, endPoint x: 368, endPoint y: 502, distance: 135.1
click at [383, 498] on div "Update user Role Admin Contributor Sales Admins have full access to your Koverl…" at bounding box center [784, 372] width 1568 height 744
type input "[EMAIL_ADDRESS][DOMAIN_NAME]"
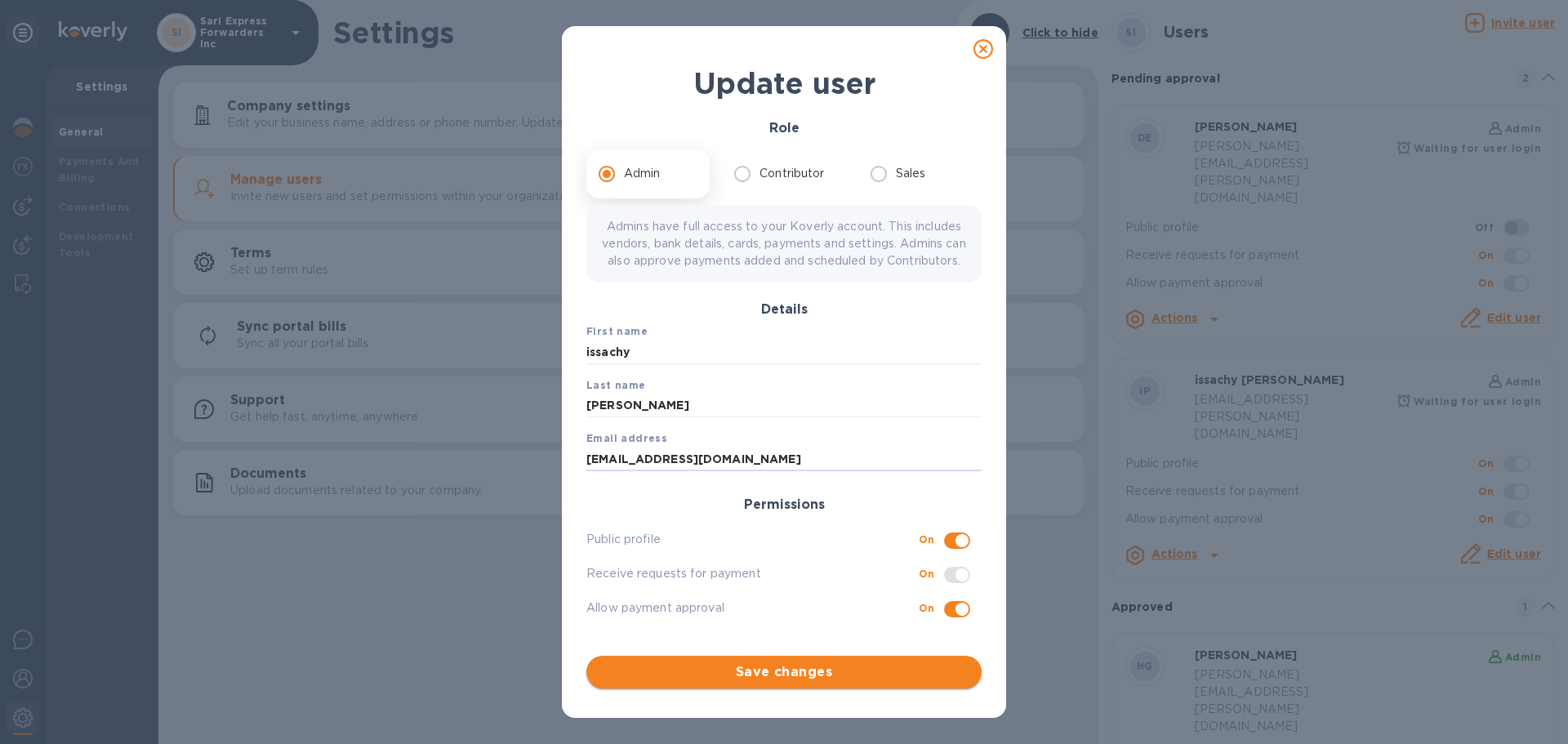
click at [792, 668] on span "Save changes" at bounding box center [784, 672] width 370 height 19
click at [809, 667] on span "Save changes" at bounding box center [784, 672] width 370 height 19
click at [981, 43] on icon at bounding box center [983, 48] width 19 height 19
checkbox input "false"
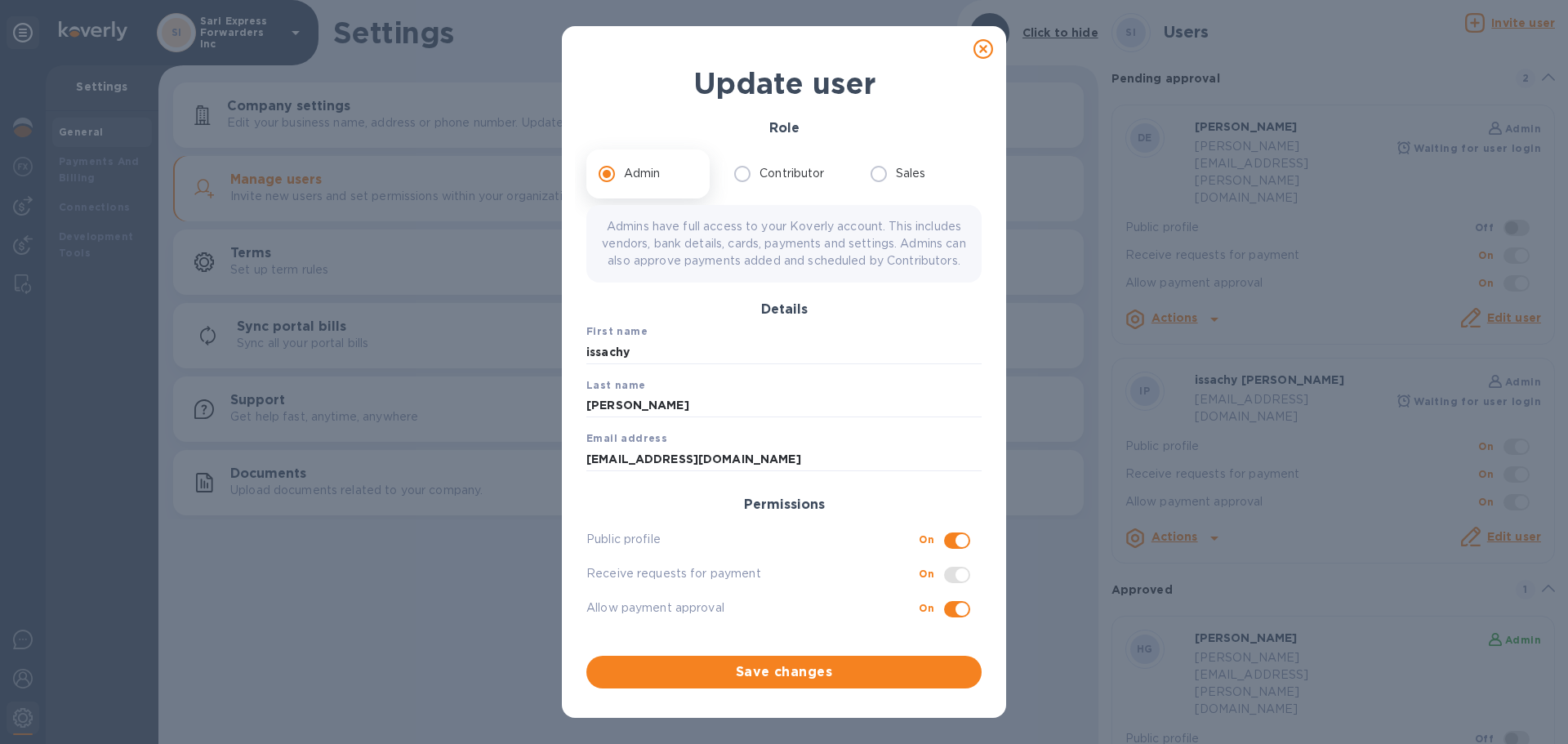
checkbox input "false"
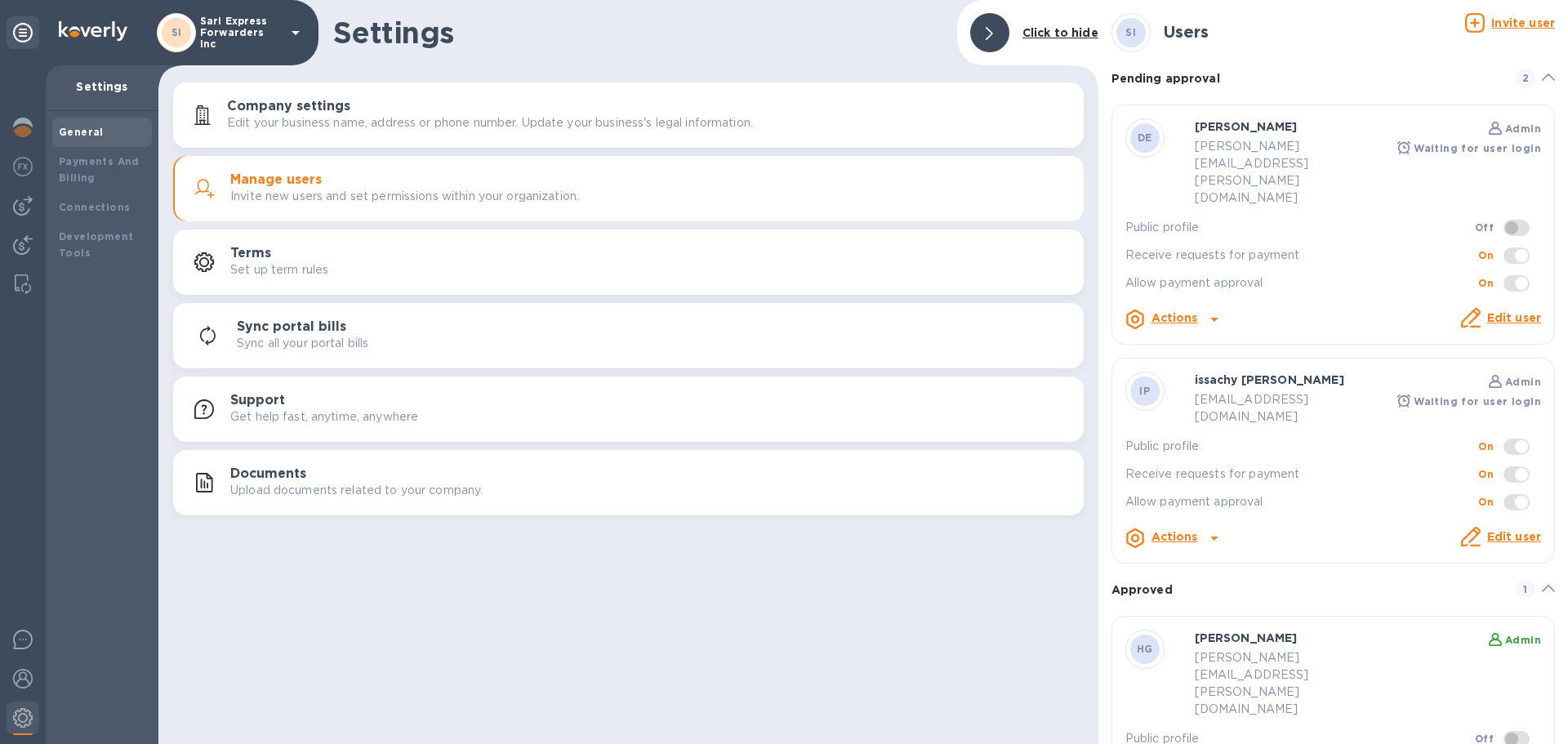
click at [1181, 529] on p "Actions" at bounding box center [1175, 537] width 47 height 17
click at [1208, 543] on b "Send invite" at bounding box center [1202, 537] width 68 height 13
